Goal: Find specific page/section: Find specific page/section

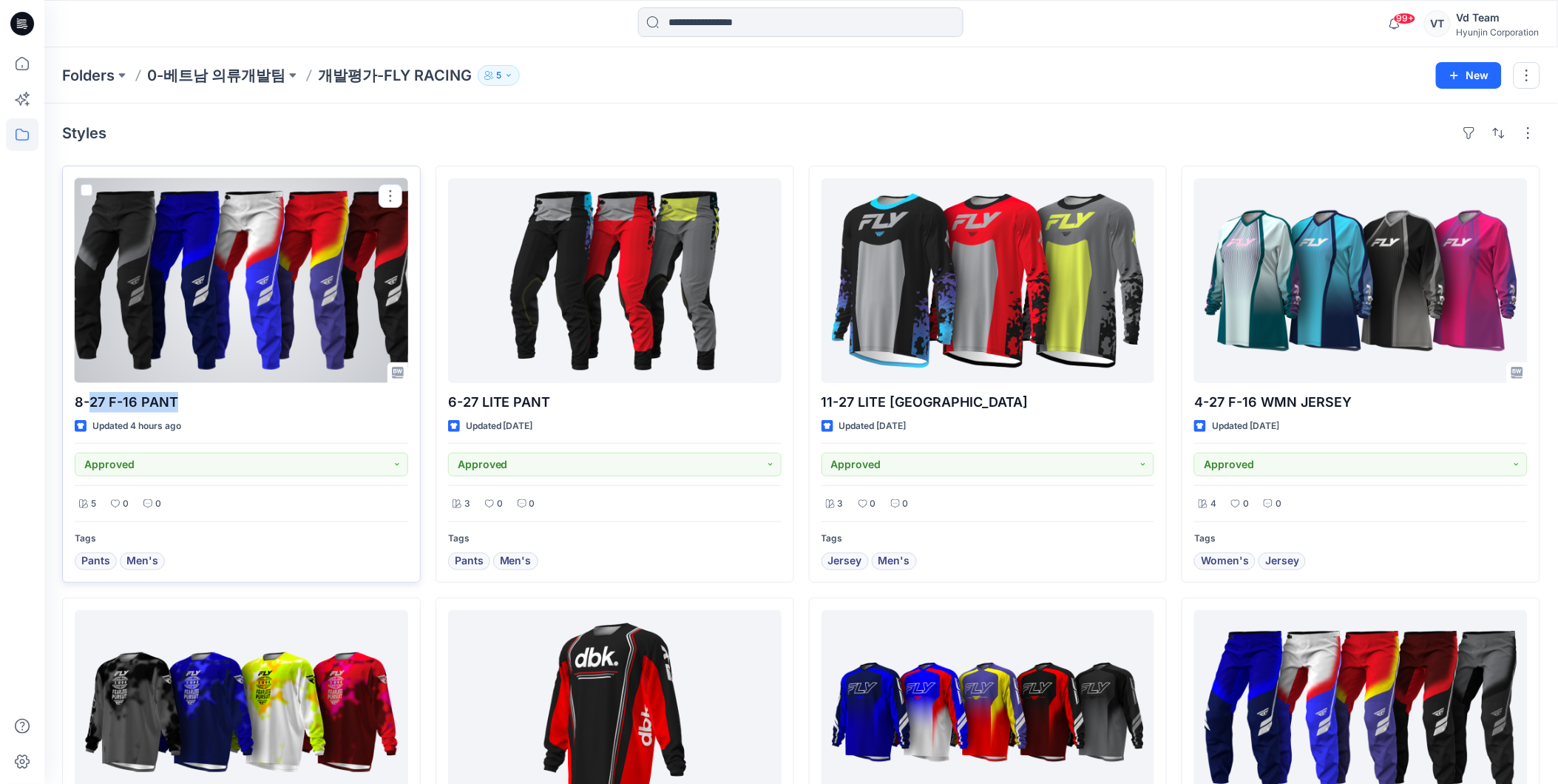
drag, startPoint x: 193, startPoint y: 399, endPoint x: 89, endPoint y: 405, distance: 104.2
click at [89, 405] on p "8-27 F-16 PANT" at bounding box center [241, 402] width 334 height 20
copy p "27 F-16 PANT"
click at [88, 184] on span at bounding box center [86, 190] width 12 height 12
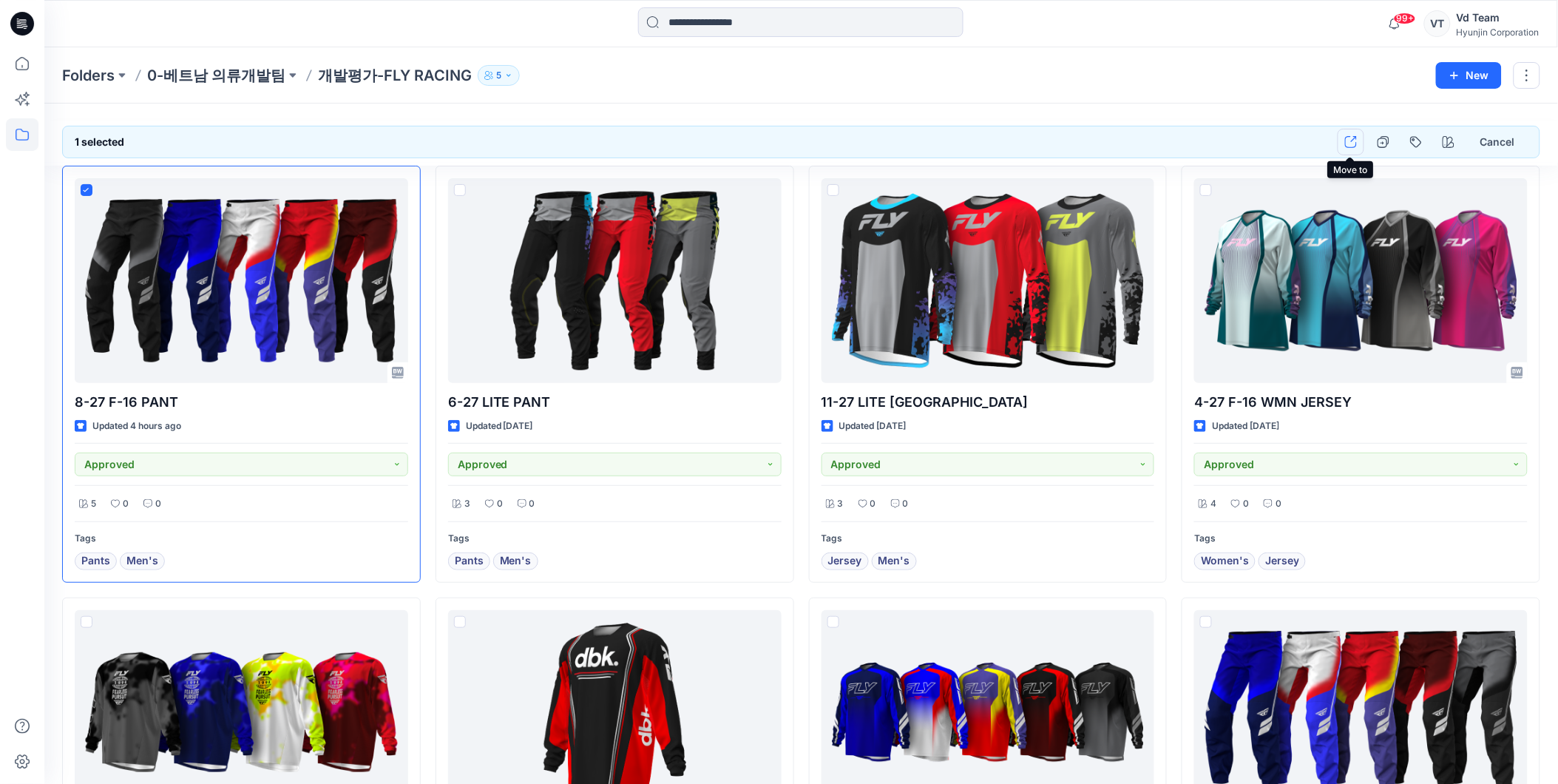
click at [1345, 142] on icon "button" at bounding box center [1351, 142] width 12 height 12
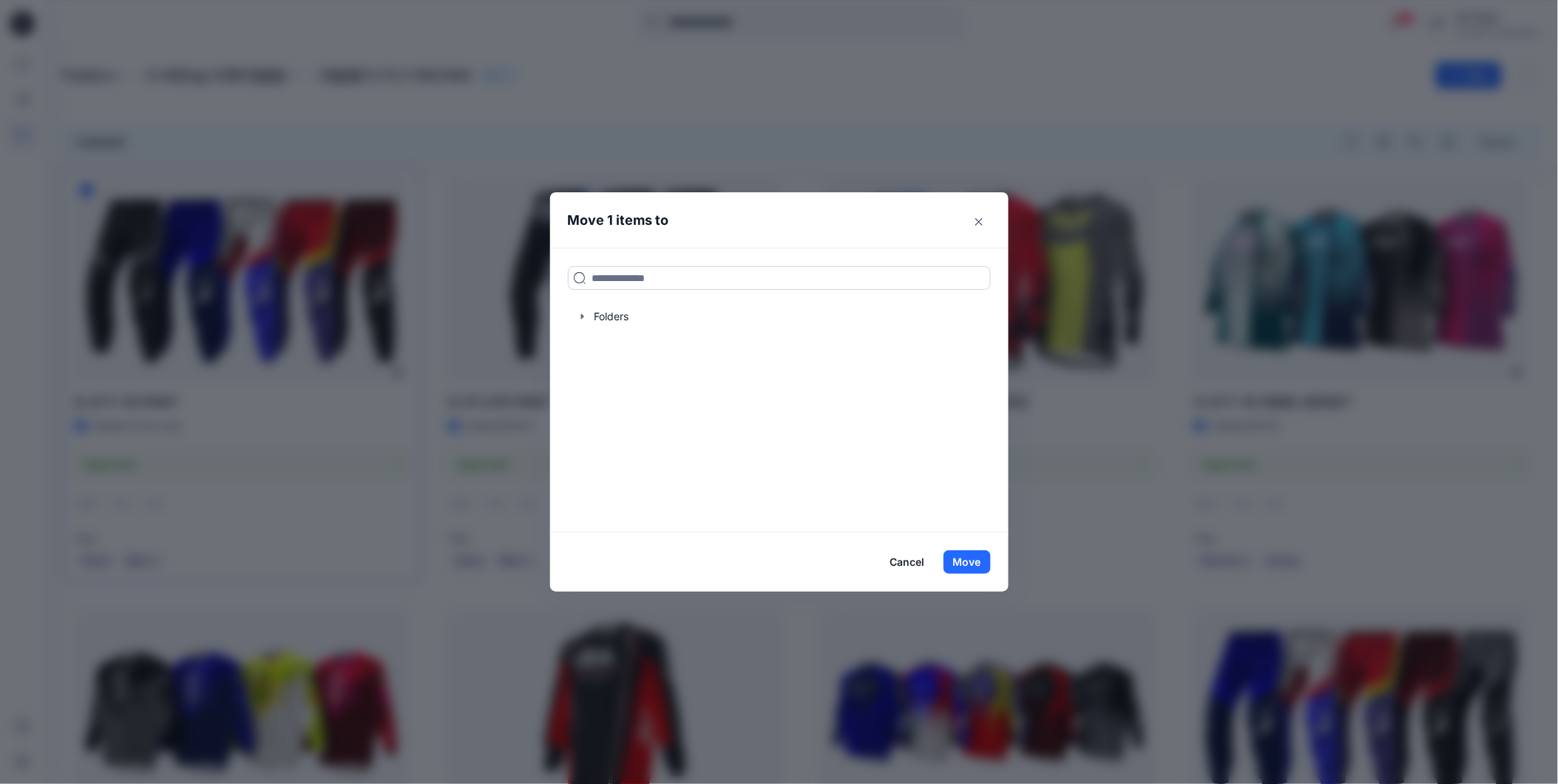
click at [692, 286] on input at bounding box center [779, 278] width 423 height 24
paste input "**********"
type input "**********"
click at [707, 327] on p "영업팀리뷰 FLY27 의류" at bounding box center [715, 327] width 93 height 16
click at [978, 568] on button "Move" at bounding box center [966, 562] width 47 height 24
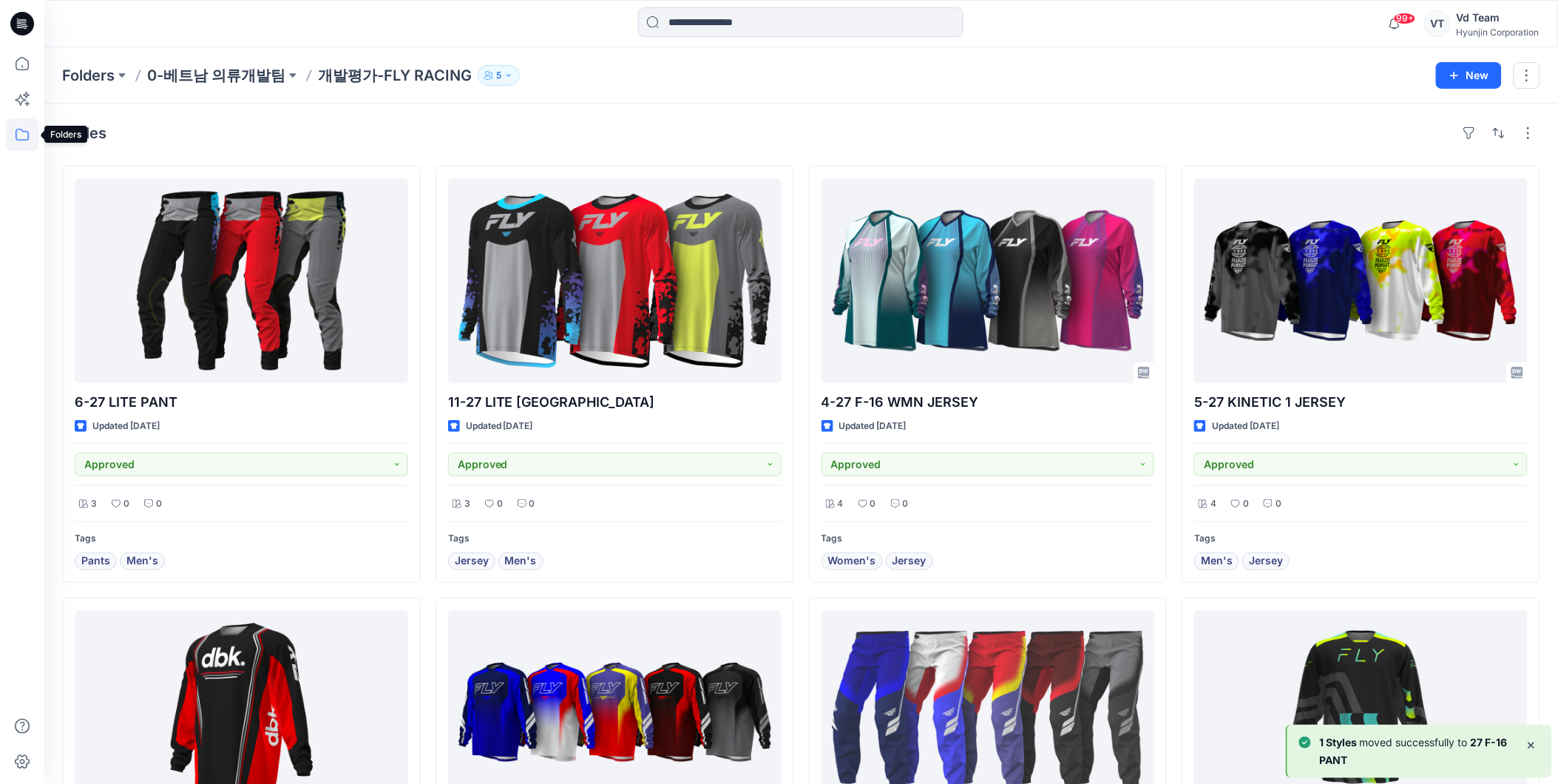
click at [29, 128] on icon at bounding box center [21, 134] width 32 height 32
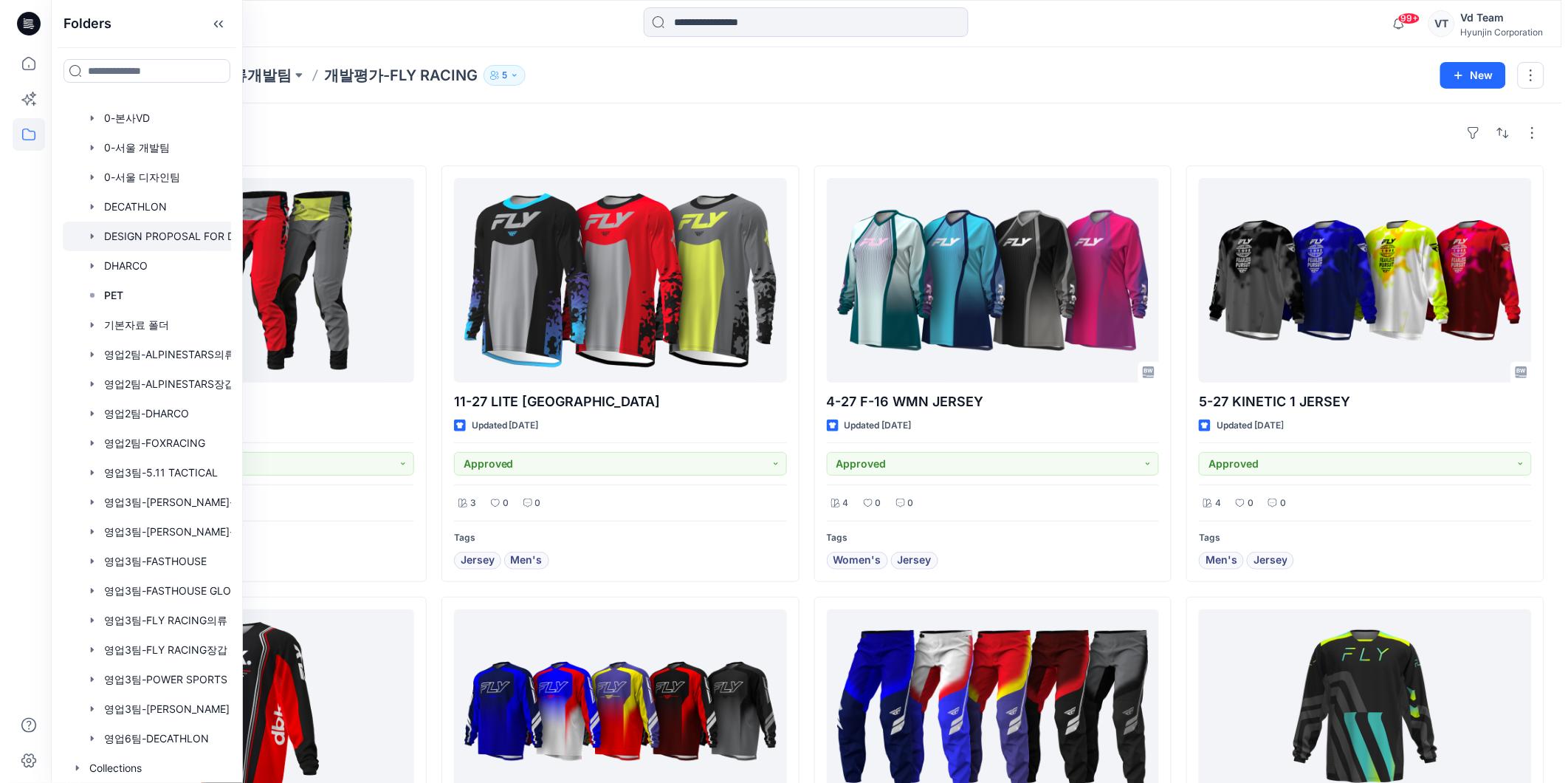
scroll to position [352, 0]
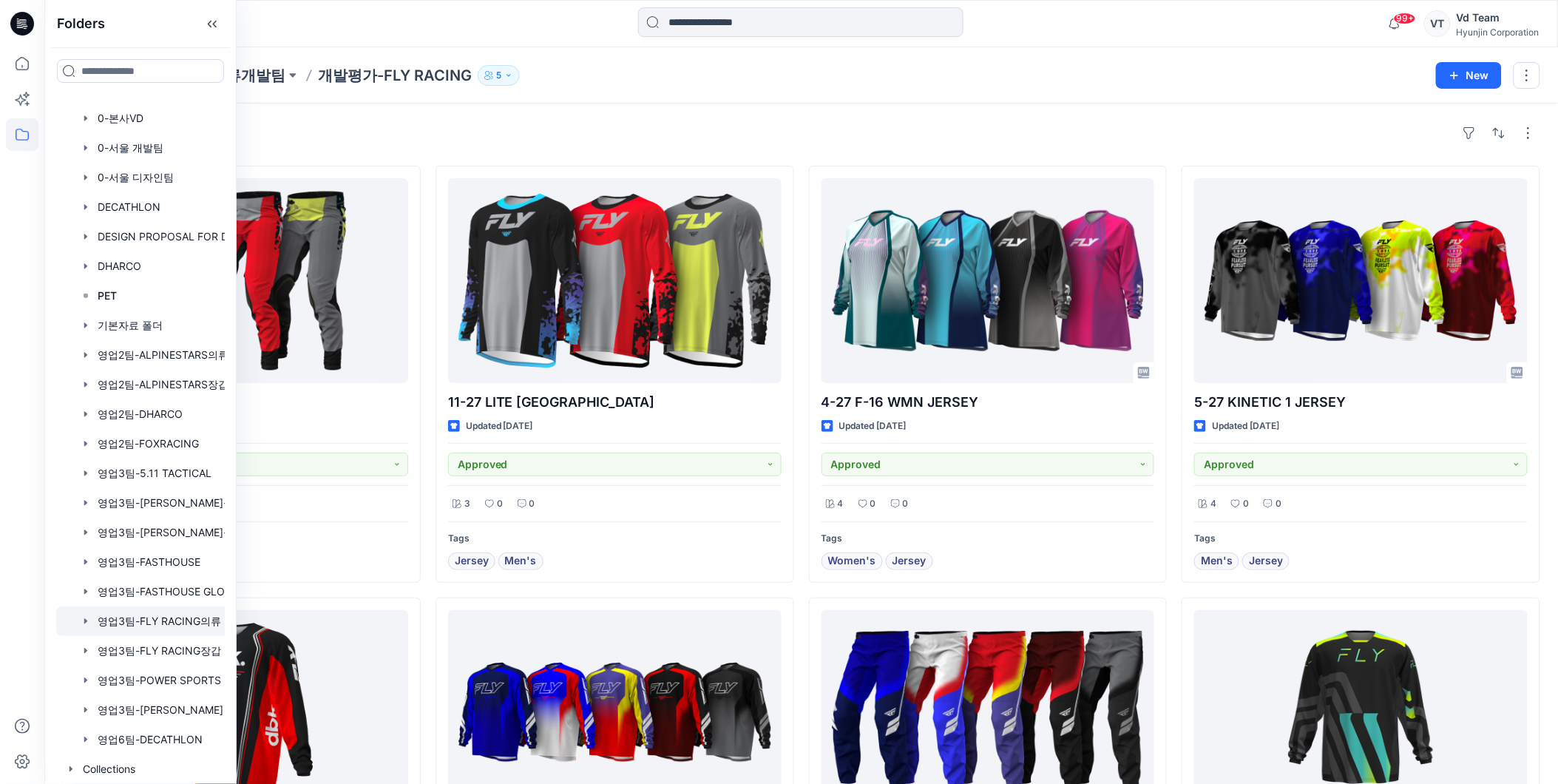
click at [138, 619] on div at bounding box center [159, 621] width 207 height 29
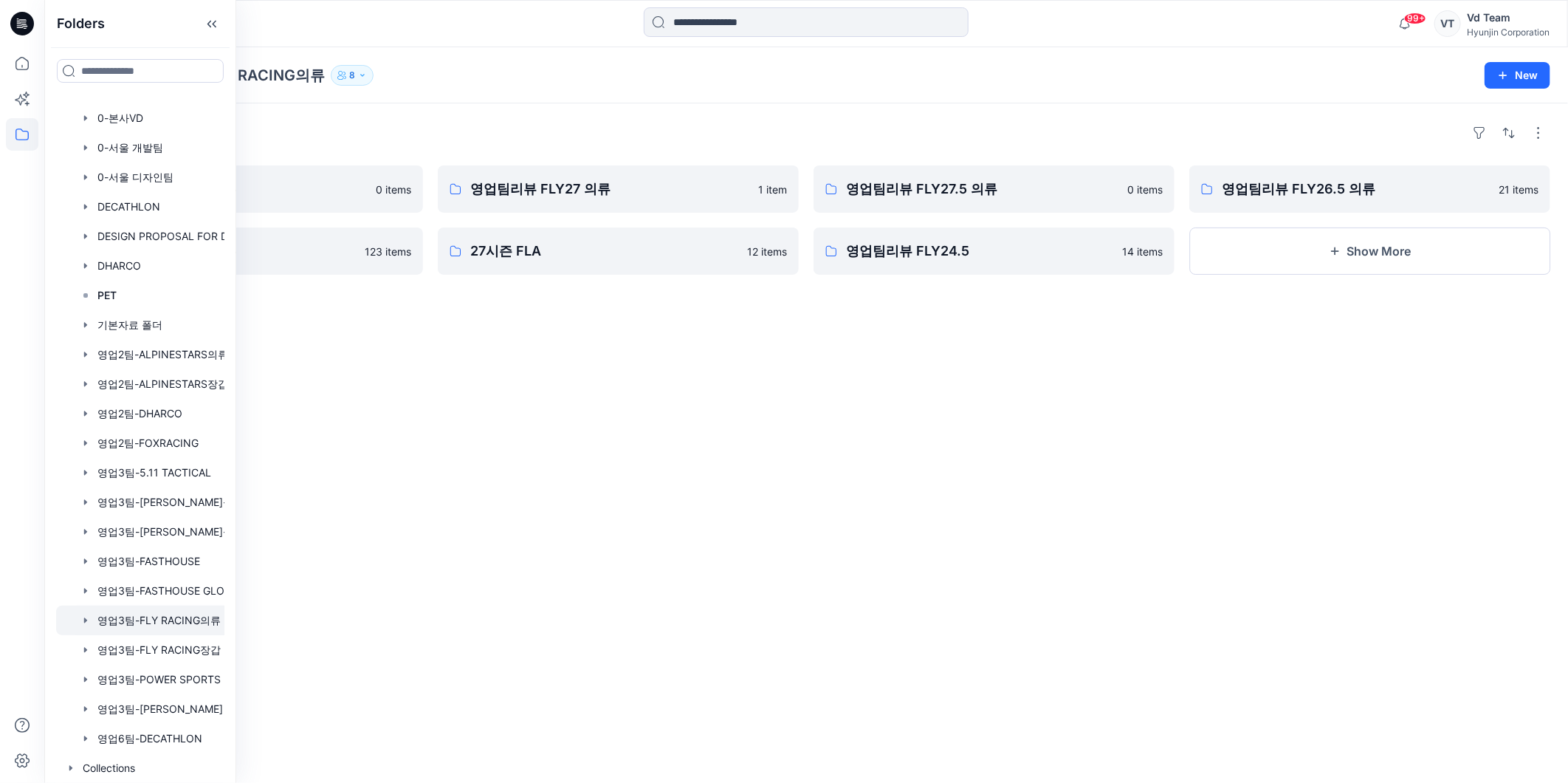
click at [414, 107] on div "Folders 영업팀리뷰 FLY28 의류 0 items 영업팀리뷰 FLY26 의류 123 items 영업팀리뷰 FLY27 의류 1 item 2…" at bounding box center [806, 443] width 1524 height 679
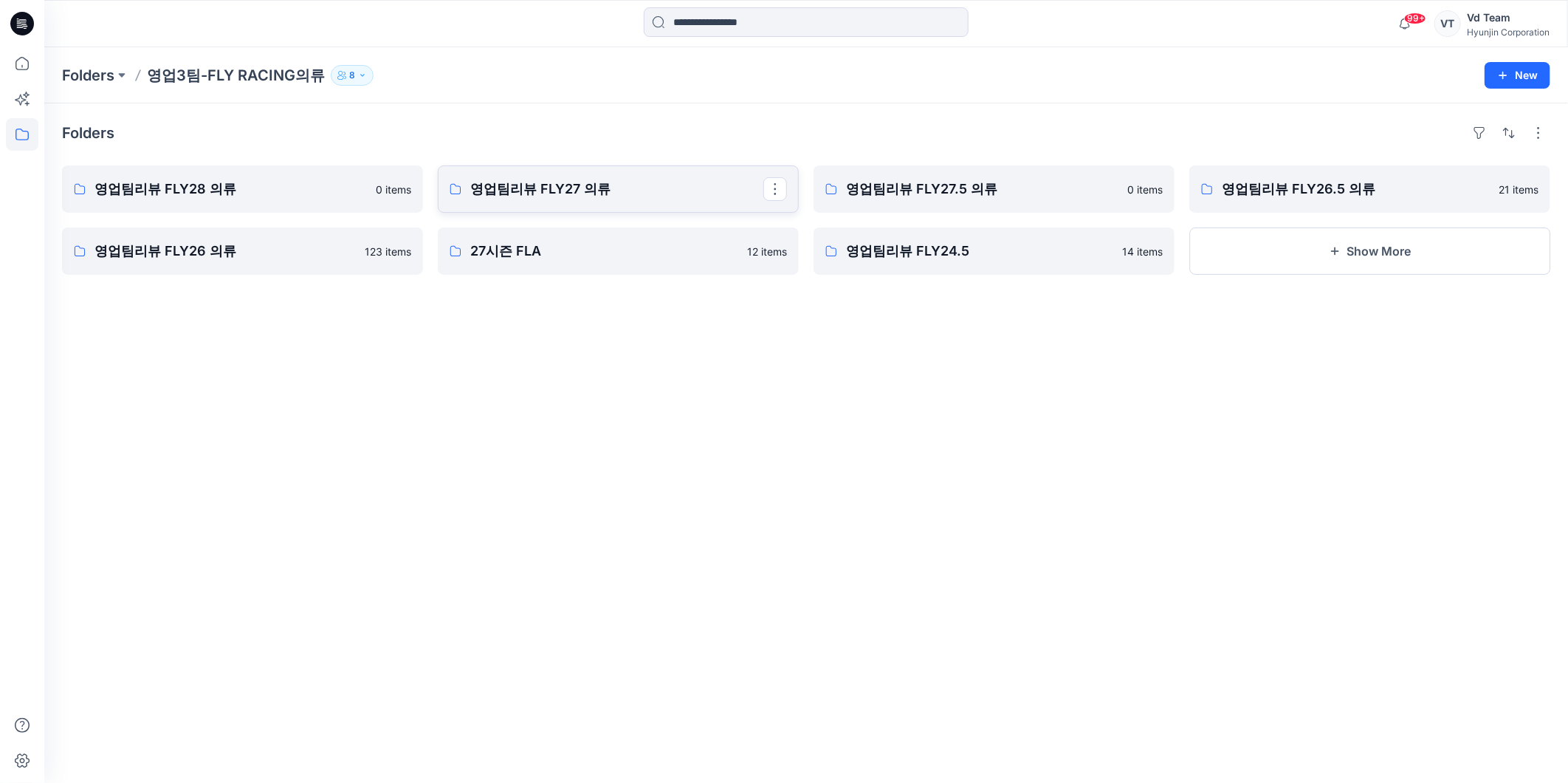
click at [521, 178] on link "영업팀리뷰 FLY27 의류" at bounding box center [618, 189] width 361 height 47
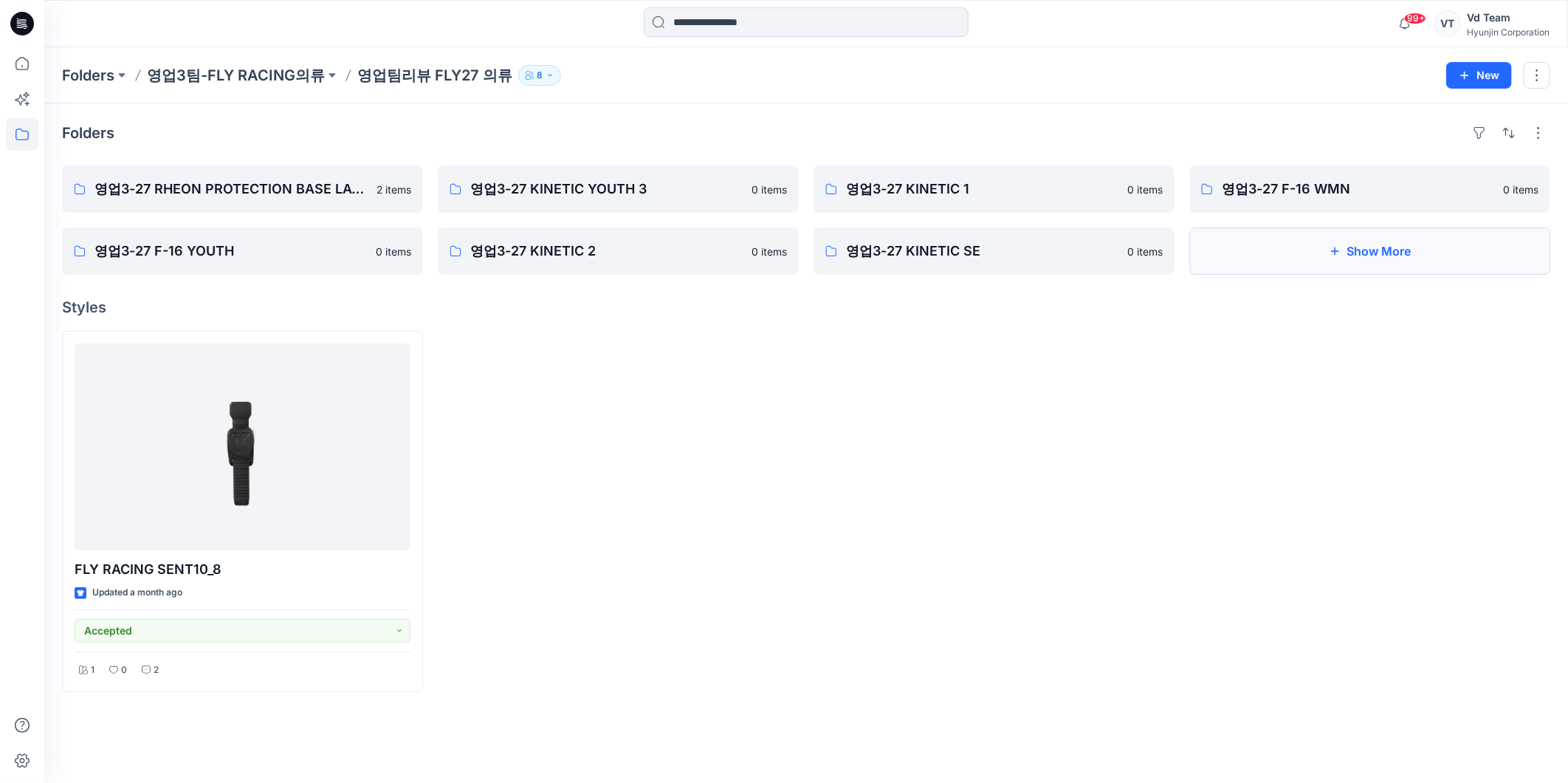
click at [1303, 249] on button "Show More" at bounding box center [1369, 250] width 361 height 47
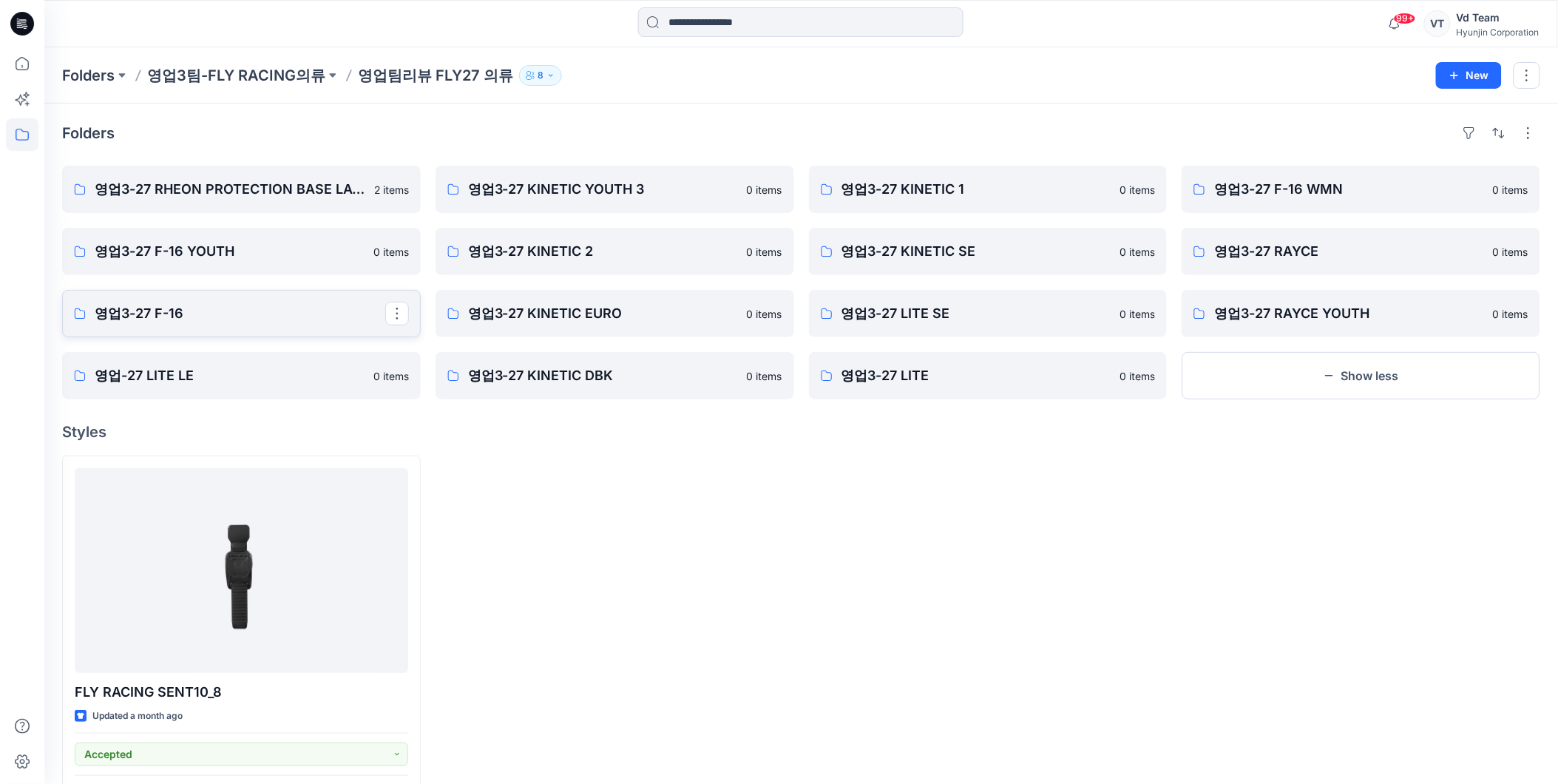
click at [202, 324] on link "영업3-27 F-16" at bounding box center [240, 313] width 358 height 47
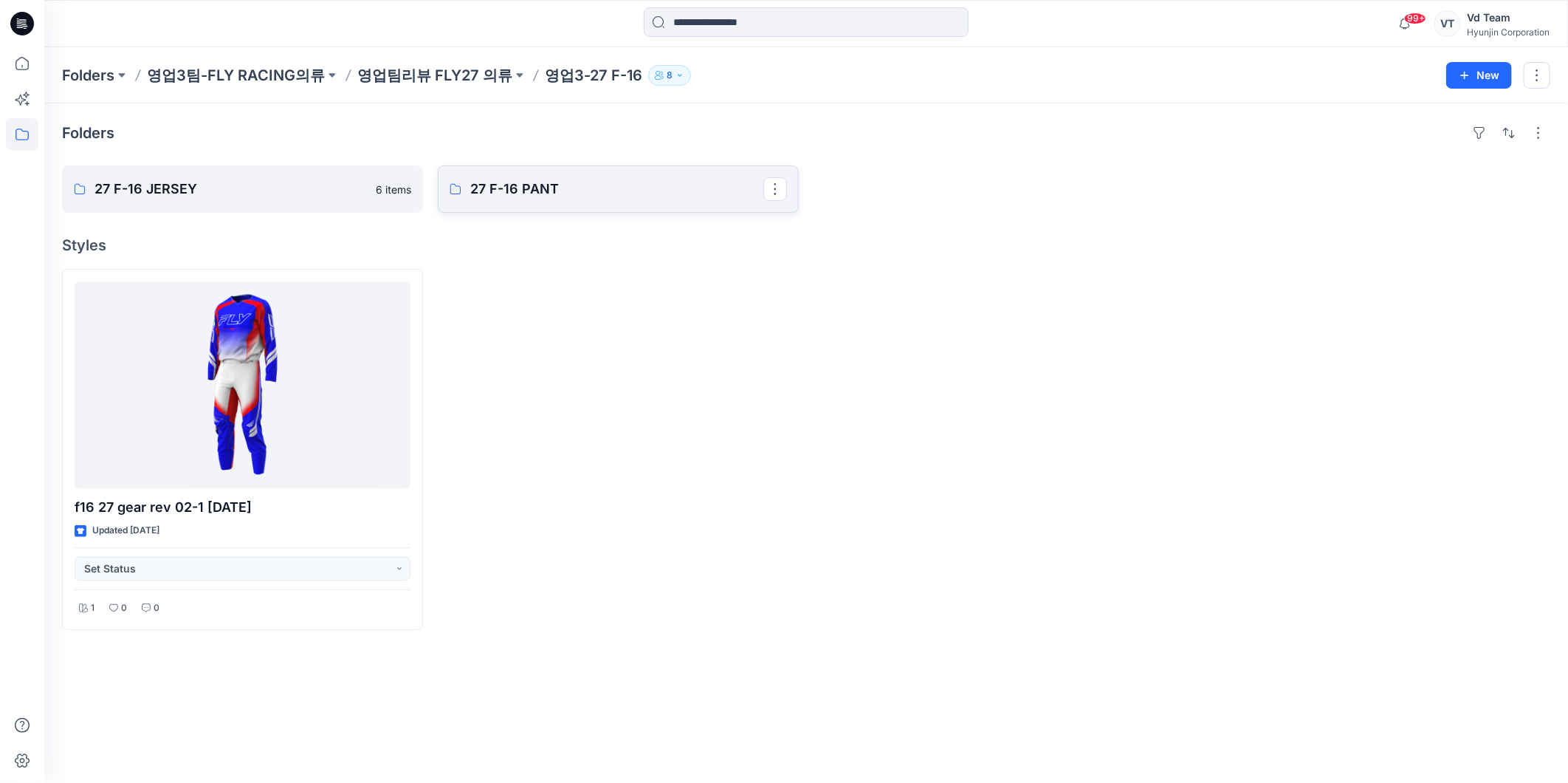
click at [532, 194] on p "27 F-16 PANT" at bounding box center [616, 189] width 293 height 20
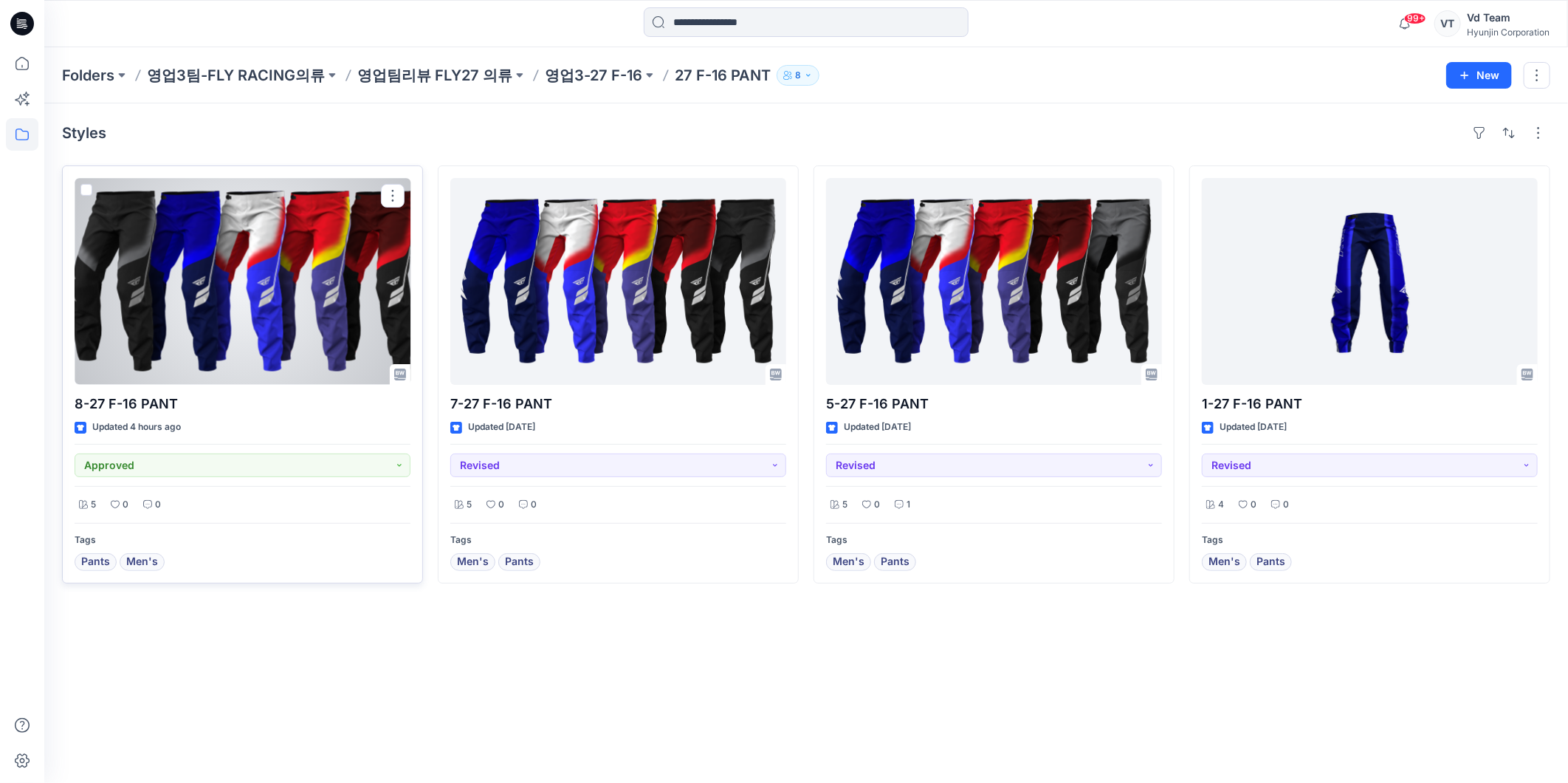
click at [170, 322] on div at bounding box center [242, 281] width 336 height 207
